Goal: Transaction & Acquisition: Purchase product/service

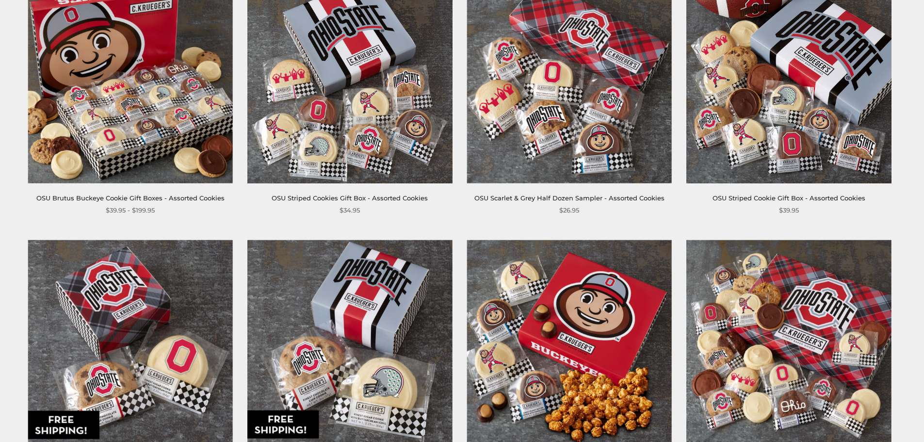
scroll to position [194, 0]
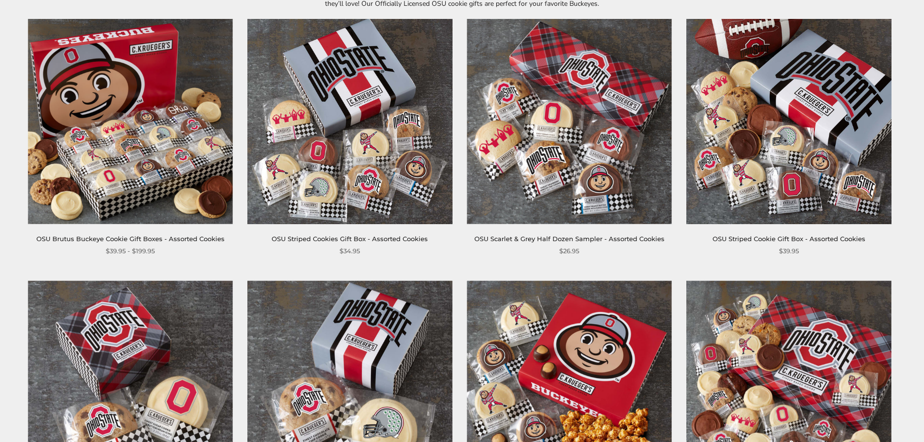
click at [759, 128] on img at bounding box center [788, 121] width 205 height 205
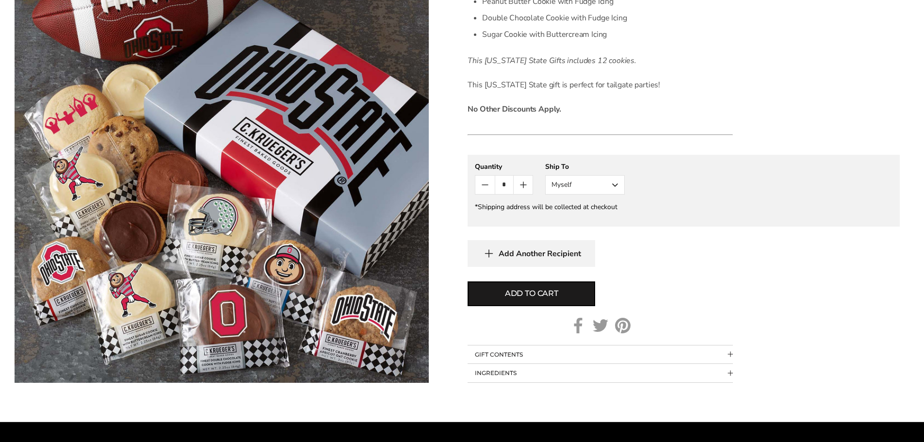
scroll to position [388, 0]
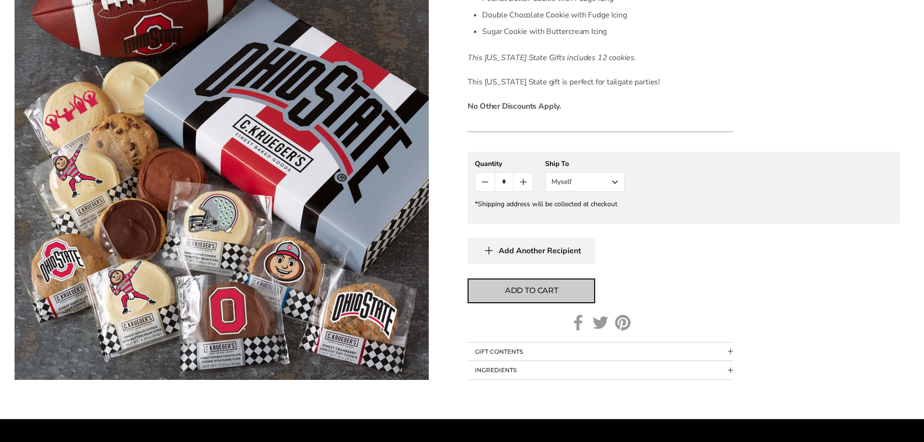
click at [544, 293] on span "Add to cart" at bounding box center [531, 291] width 53 height 12
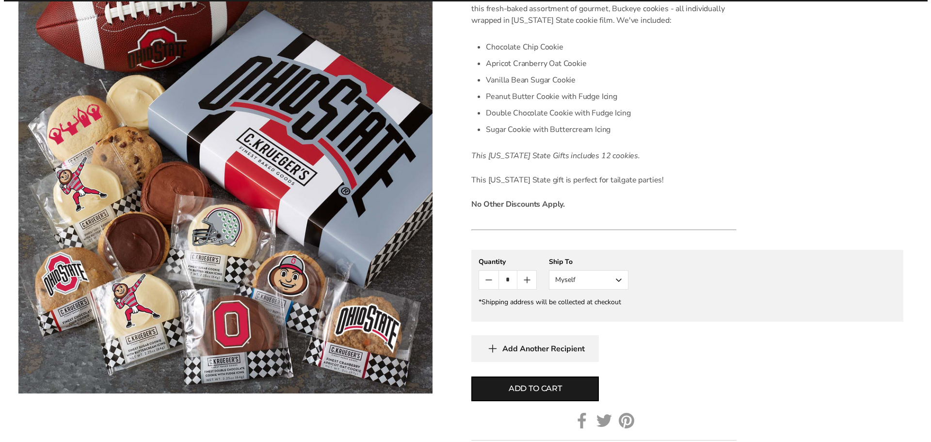
scroll to position [145, 0]
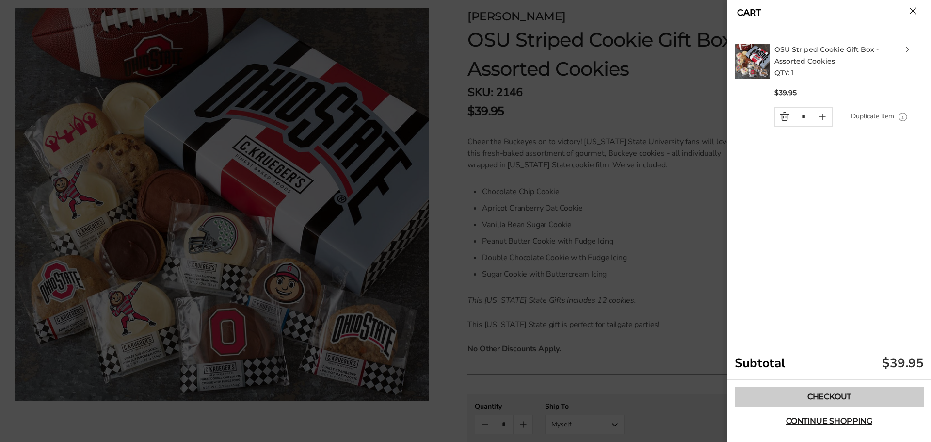
click at [817, 390] on link "Checkout" at bounding box center [828, 396] width 189 height 19
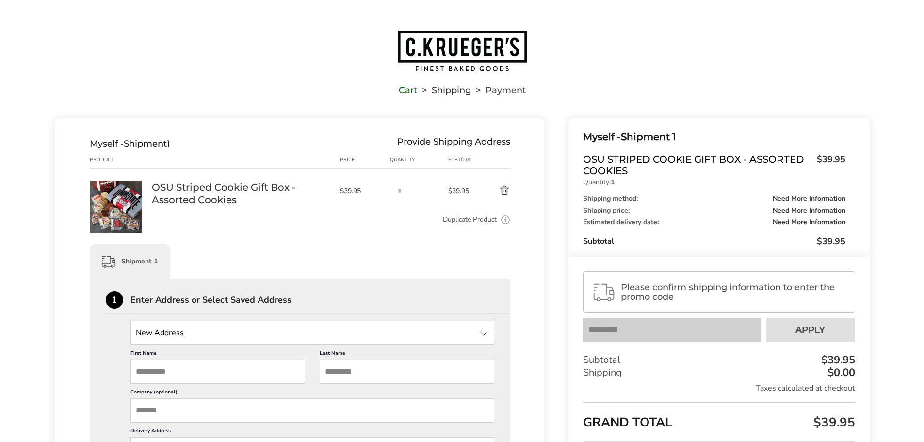
click at [187, 334] on input "State" at bounding box center [312, 332] width 364 height 24
type input "**********"
type input "*******"
type input "******"
type input "*****"
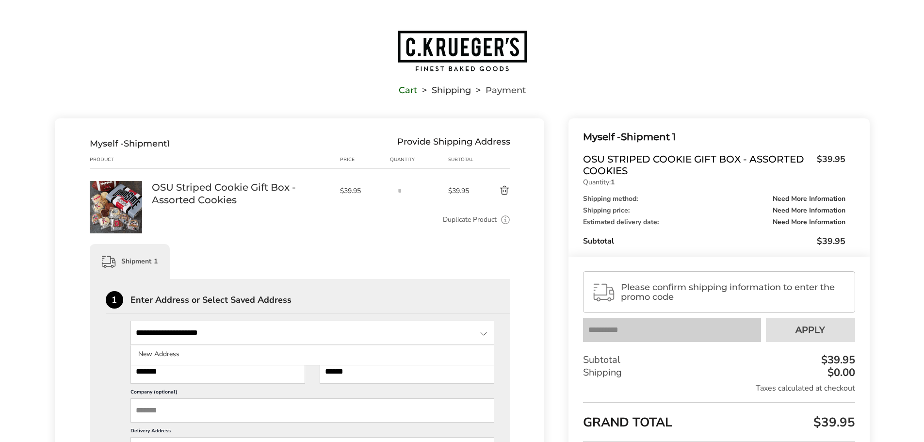
type input "******"
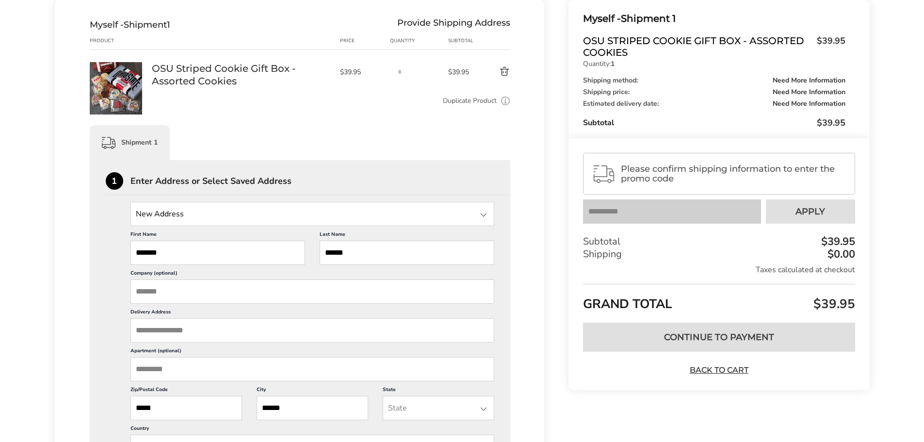
scroll to position [145, 0]
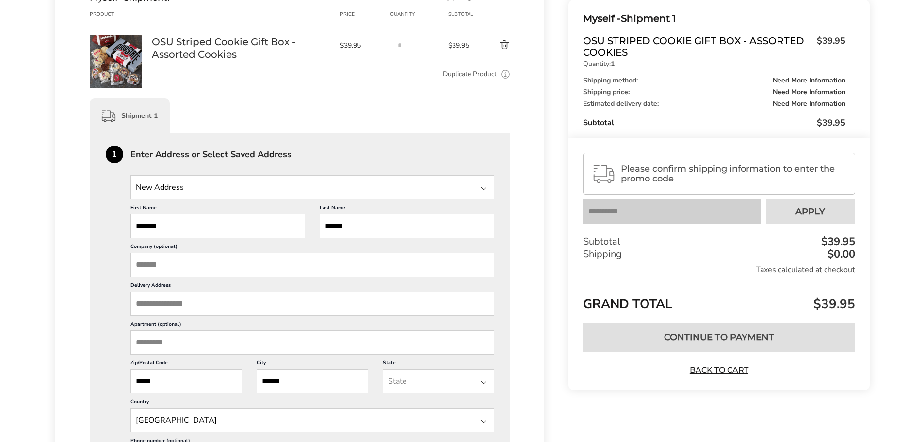
click at [196, 300] on input "Delivery Address" at bounding box center [312, 303] width 364 height 24
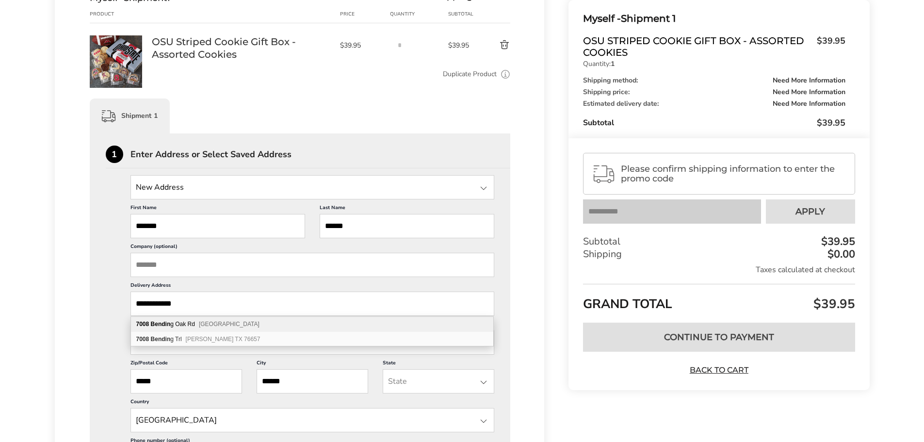
click at [198, 326] on div "7008 Bendin g Oak Rd Austin TX 78749" at bounding box center [312, 324] width 362 height 15
type input "**********"
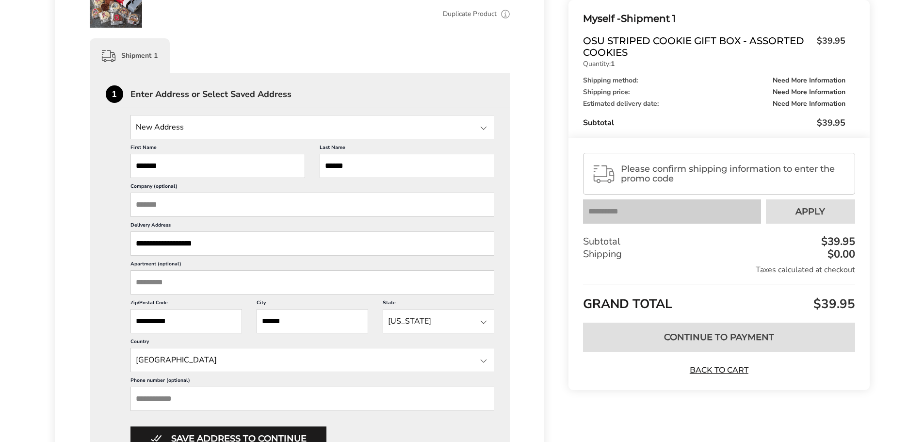
scroll to position [339, 0]
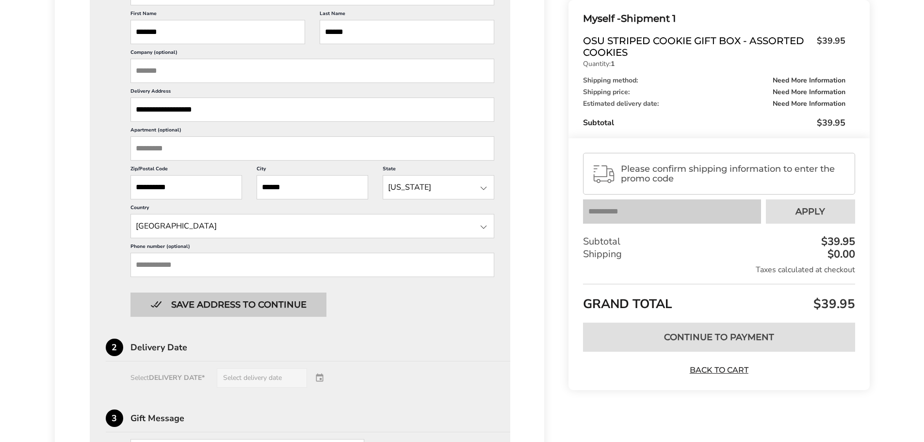
click at [174, 308] on button "Save address to continue" at bounding box center [228, 304] width 196 height 24
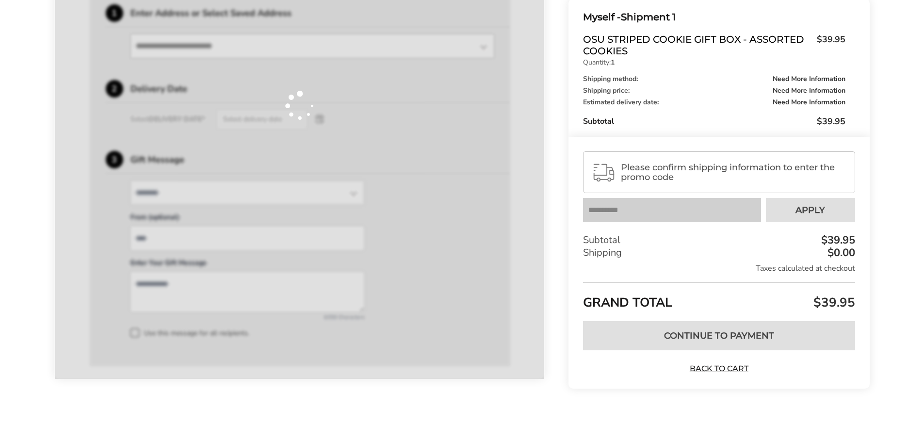
scroll to position [287, 0]
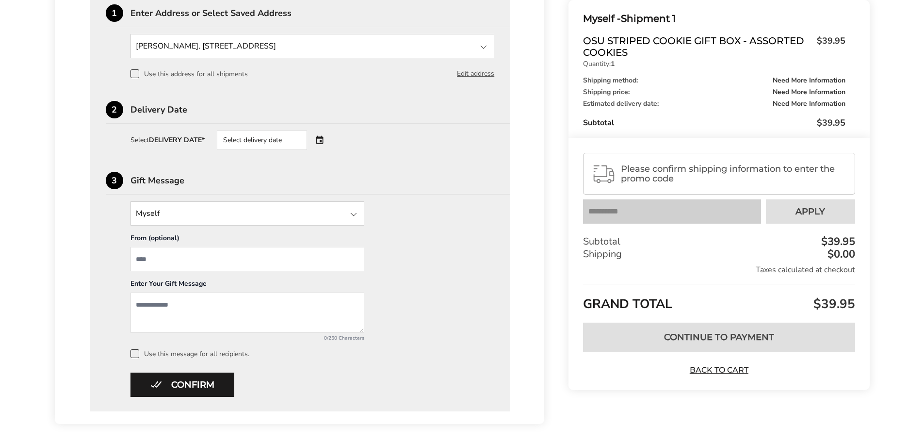
click at [323, 140] on div "Select delivery date" at bounding box center [275, 139] width 117 height 19
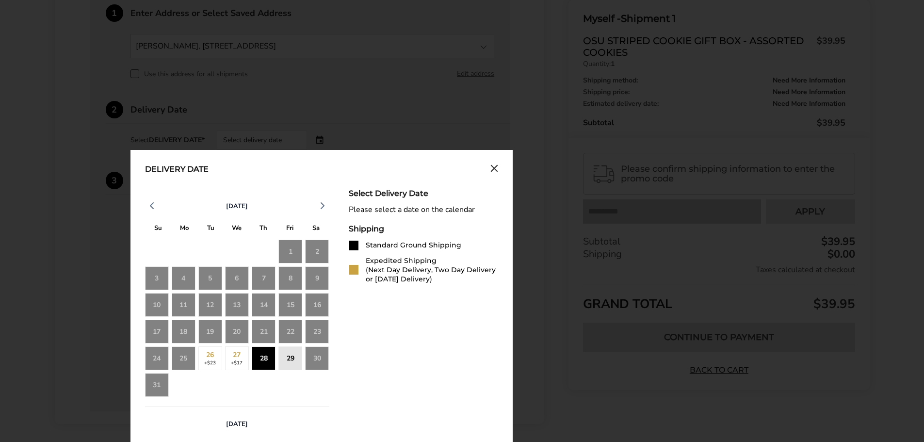
click at [271, 363] on div "28" at bounding box center [264, 358] width 24 height 24
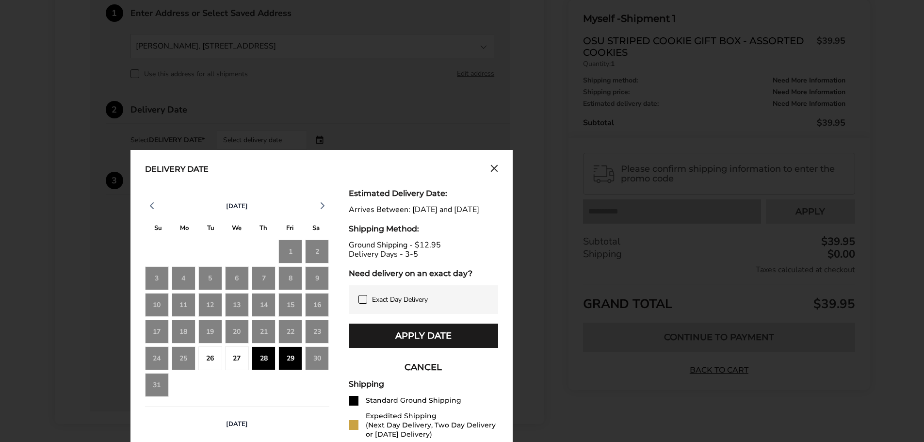
click at [366, 303] on icon at bounding box center [363, 299] width 8 height 8
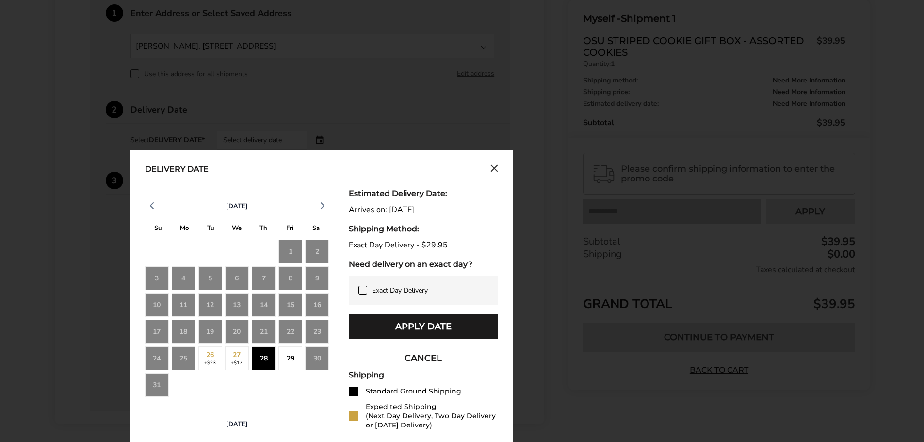
click at [361, 290] on icon at bounding box center [363, 290] width 8 height 8
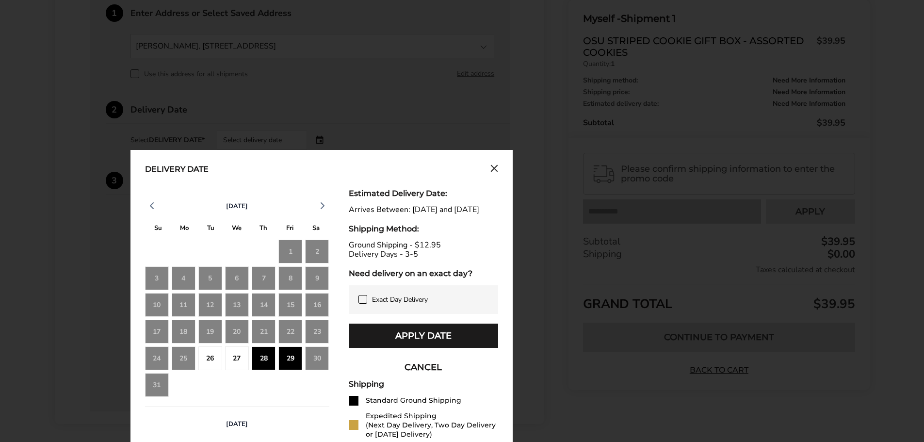
click at [239, 362] on div "27" at bounding box center [237, 358] width 24 height 24
click at [192, 361] on div "25" at bounding box center [184, 358] width 24 height 24
click at [185, 361] on div "25" at bounding box center [184, 358] width 24 height 24
click at [287, 333] on div "22" at bounding box center [290, 331] width 24 height 24
click at [206, 338] on div "19" at bounding box center [210, 331] width 24 height 24
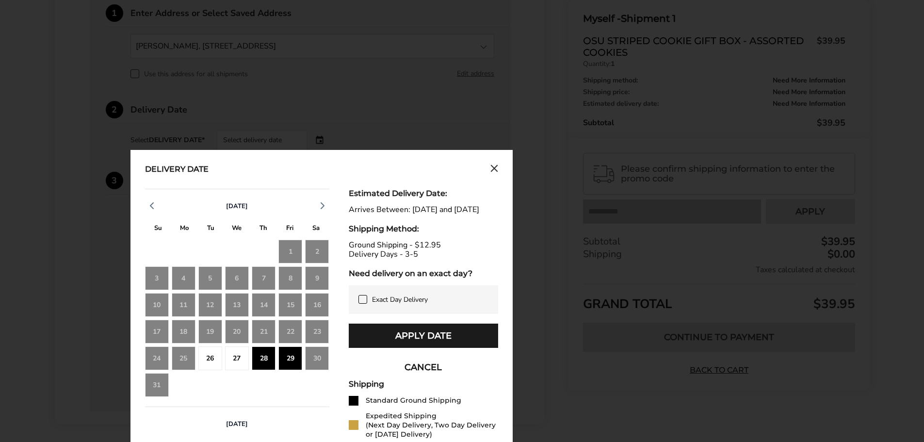
click at [259, 360] on div "28" at bounding box center [264, 358] width 24 height 24
click at [290, 357] on div "29" at bounding box center [290, 358] width 24 height 24
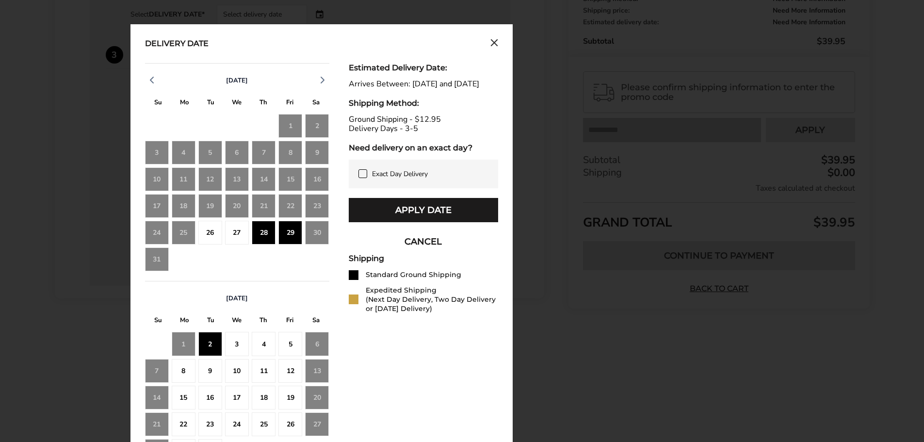
scroll to position [432, 0]
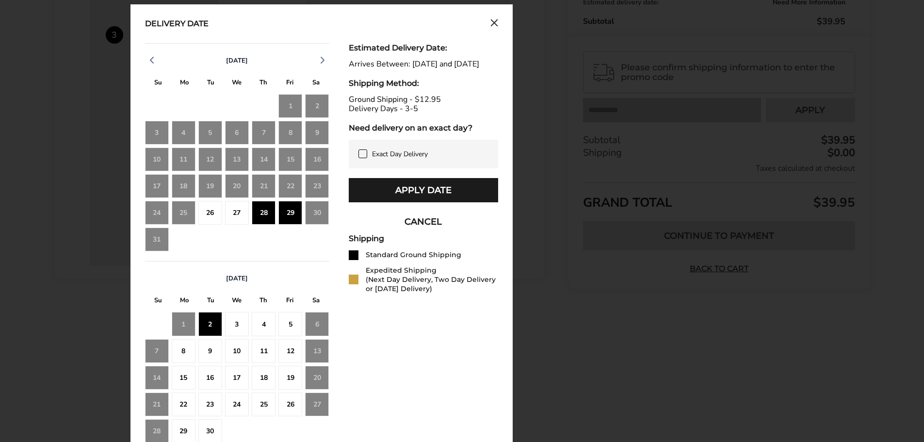
click at [499, 28] on div "Delivery Date August 2025 S M T W T F S 27 28 29 30 31 1 2 3 4 5 6 7 8 9 10 11 …" at bounding box center [321, 235] width 382 height 463
click at [494, 22] on icon "Close calendar" at bounding box center [494, 23] width 8 height 8
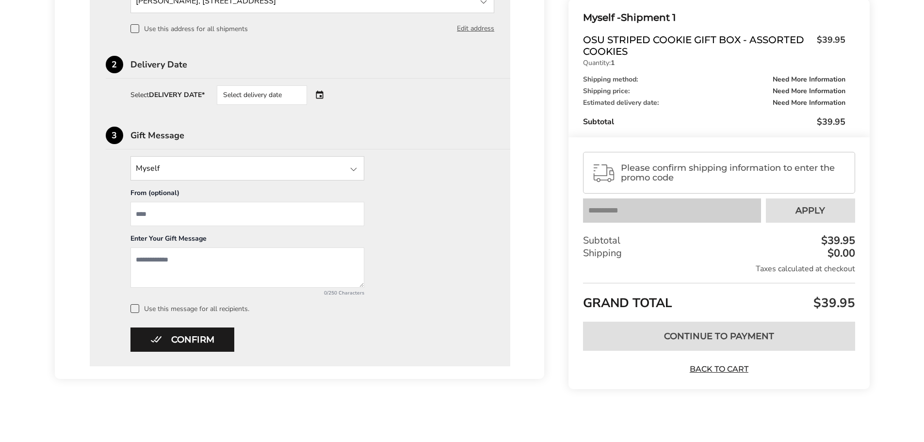
click at [318, 91] on div "Select delivery date" at bounding box center [275, 94] width 117 height 19
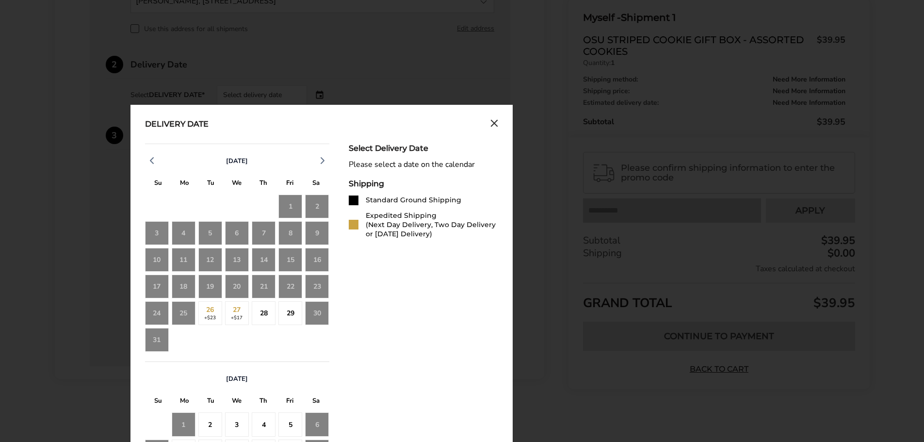
click at [183, 319] on div "25" at bounding box center [184, 313] width 24 height 24
click at [494, 120] on icon "Close calendar" at bounding box center [494, 123] width 8 height 8
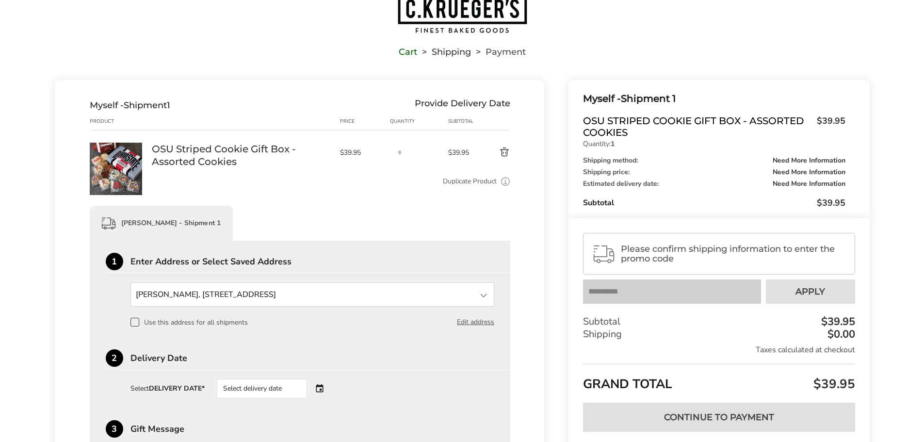
scroll to position [0, 0]
